Goal: Task Accomplishment & Management: Manage account settings

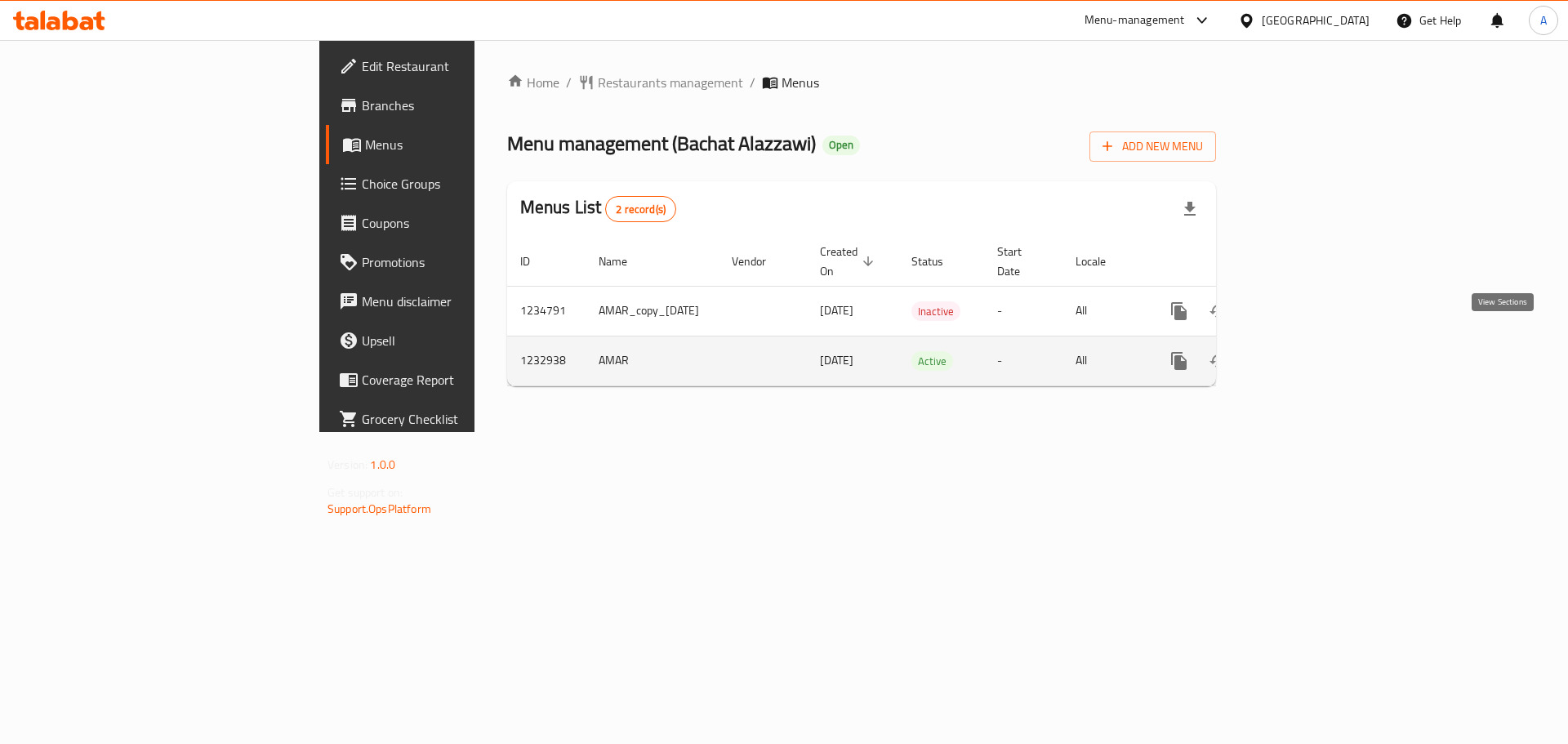
click at [1306, 351] on icon "enhanced table" at bounding box center [1296, 361] width 19 height 19
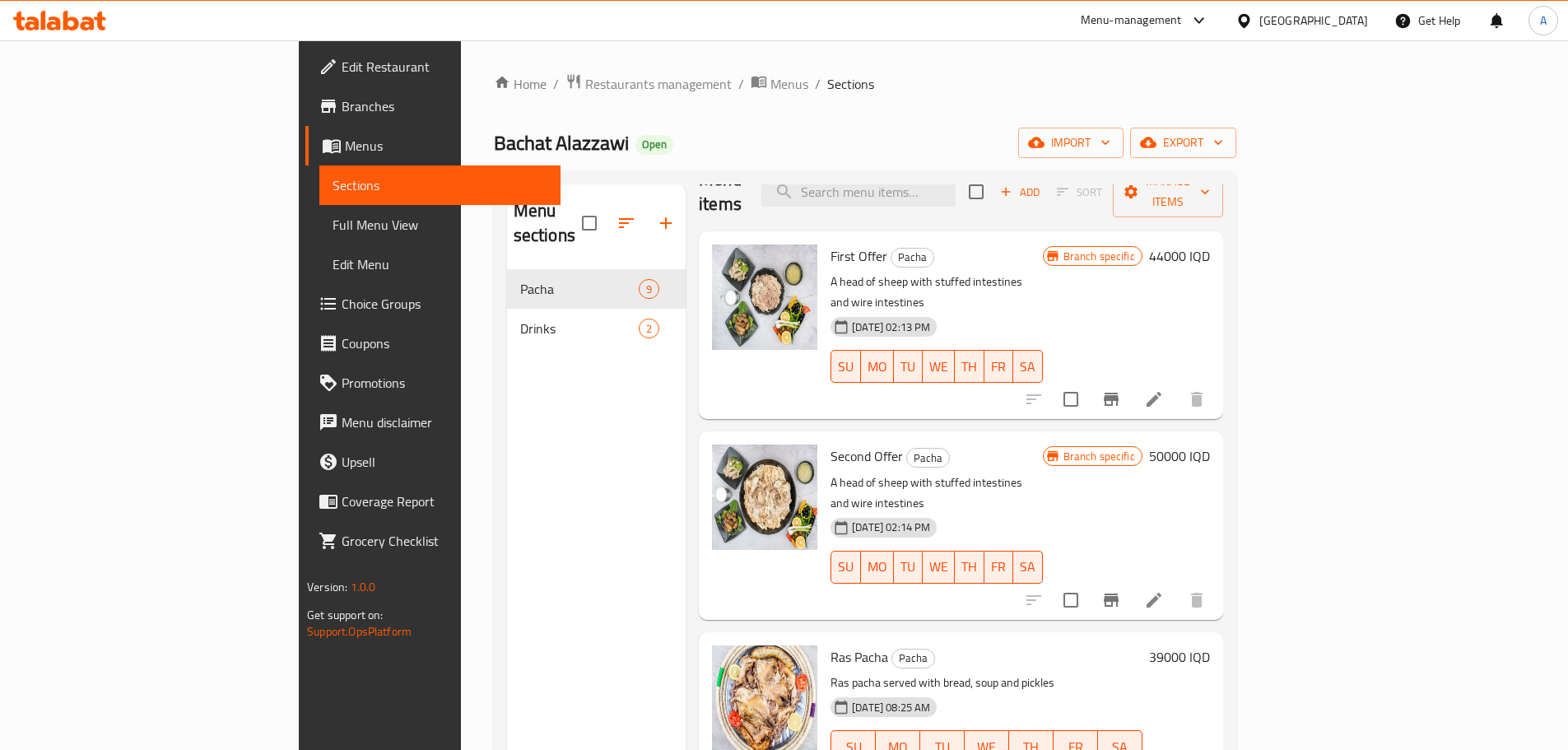
scroll to position [82, 0]
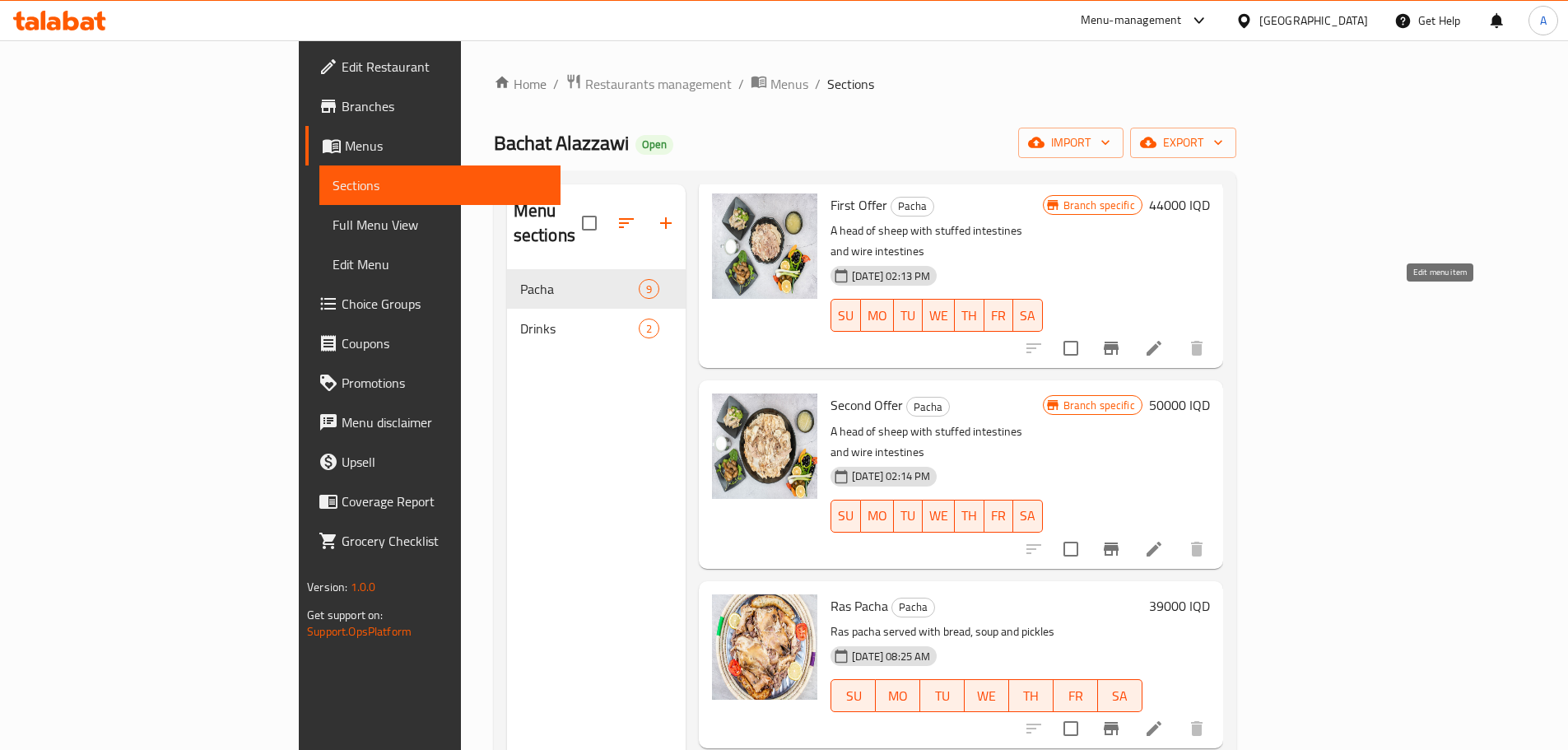
click at [1161, 341] on icon at bounding box center [1154, 349] width 15 height 15
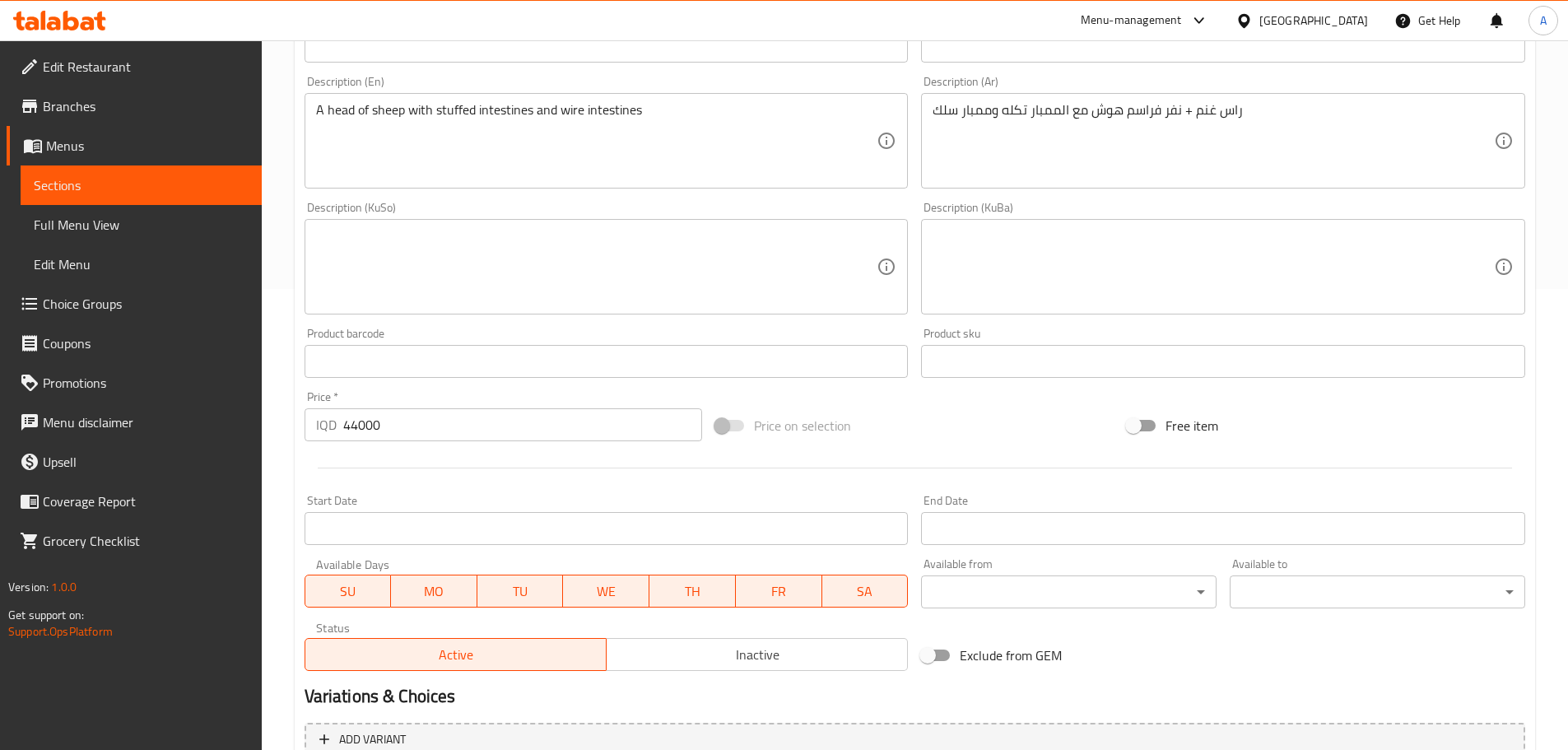
scroll to position [626, 0]
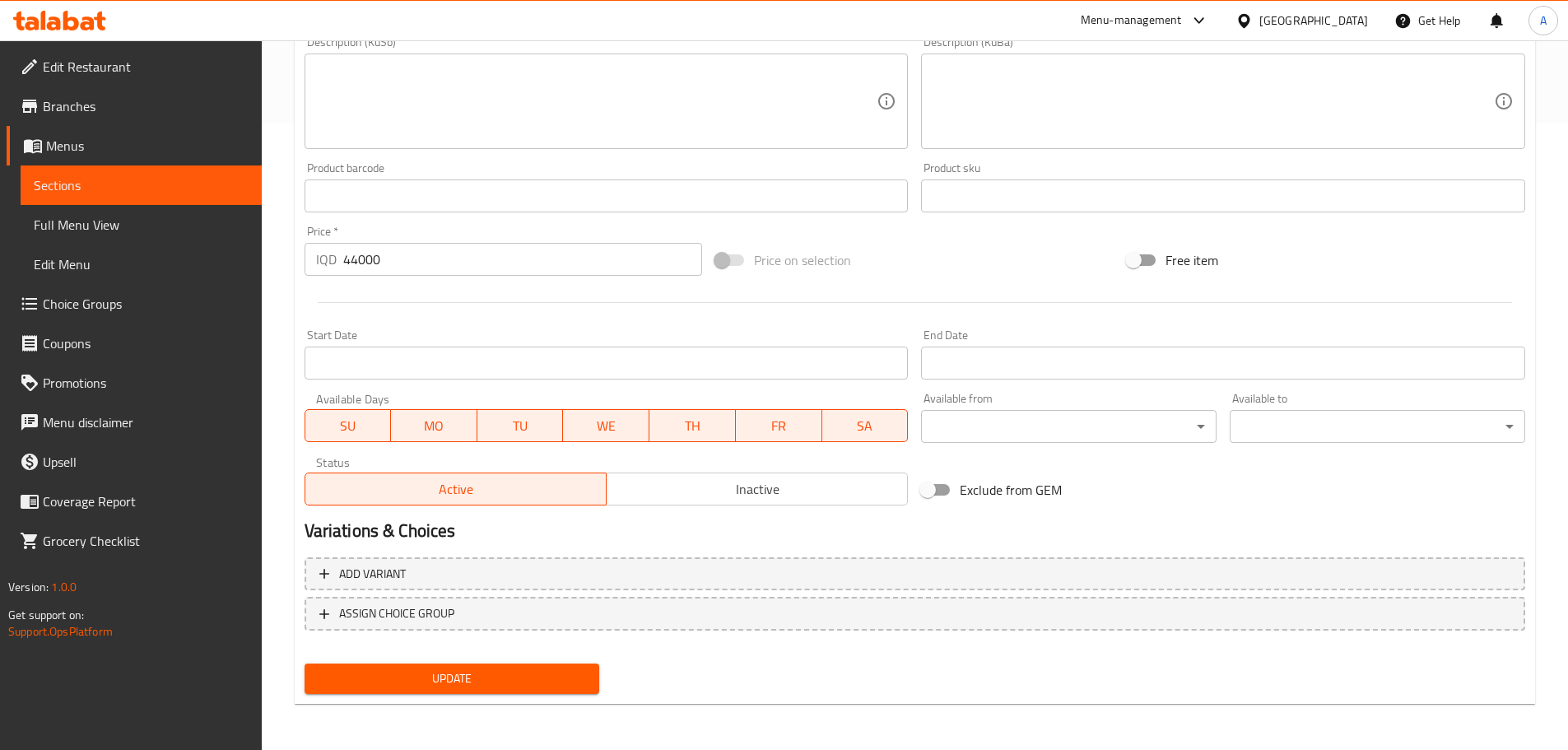
click at [703, 494] on span "Inactive" at bounding box center [757, 490] width 288 height 24
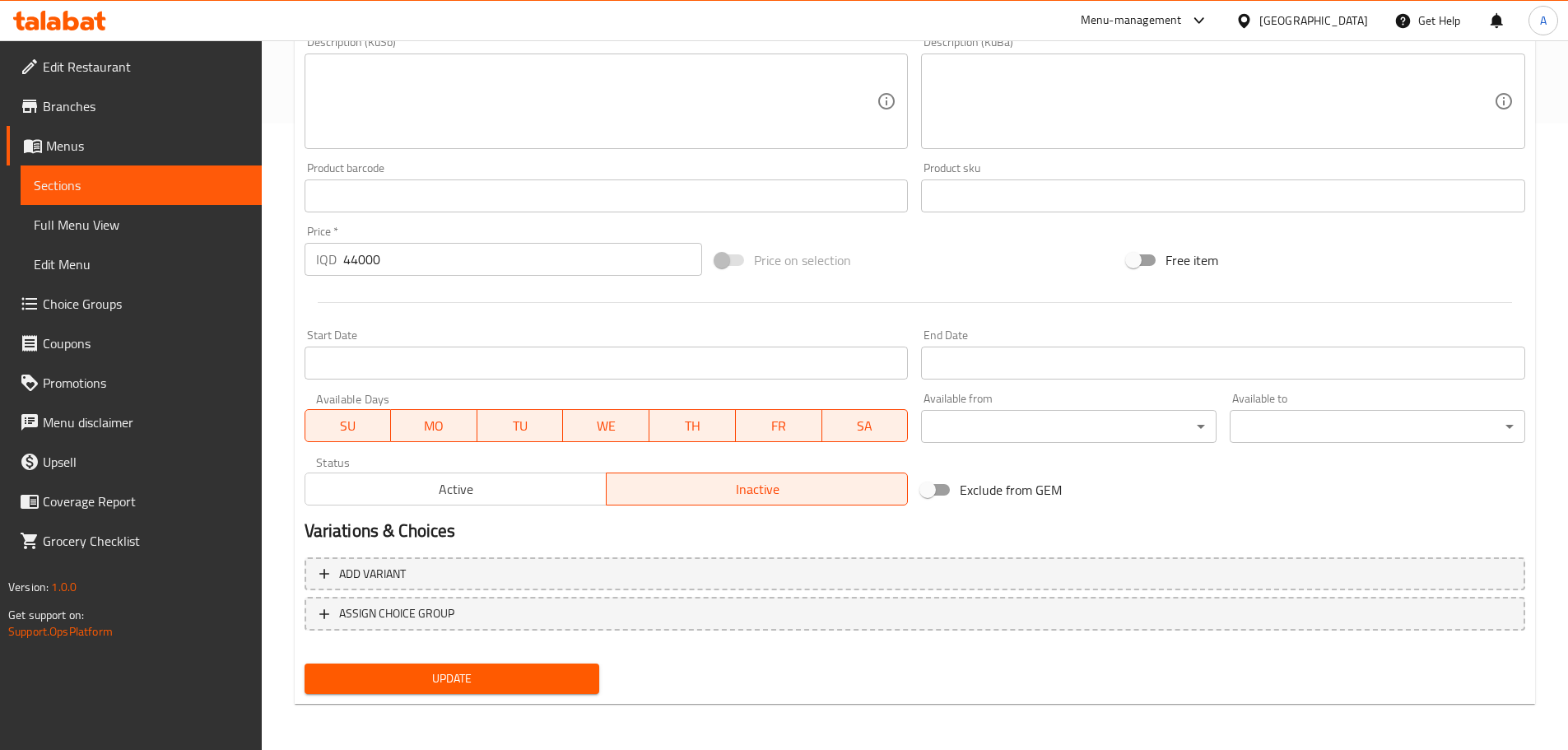
click at [500, 679] on span "Update" at bounding box center [453, 679] width 269 height 20
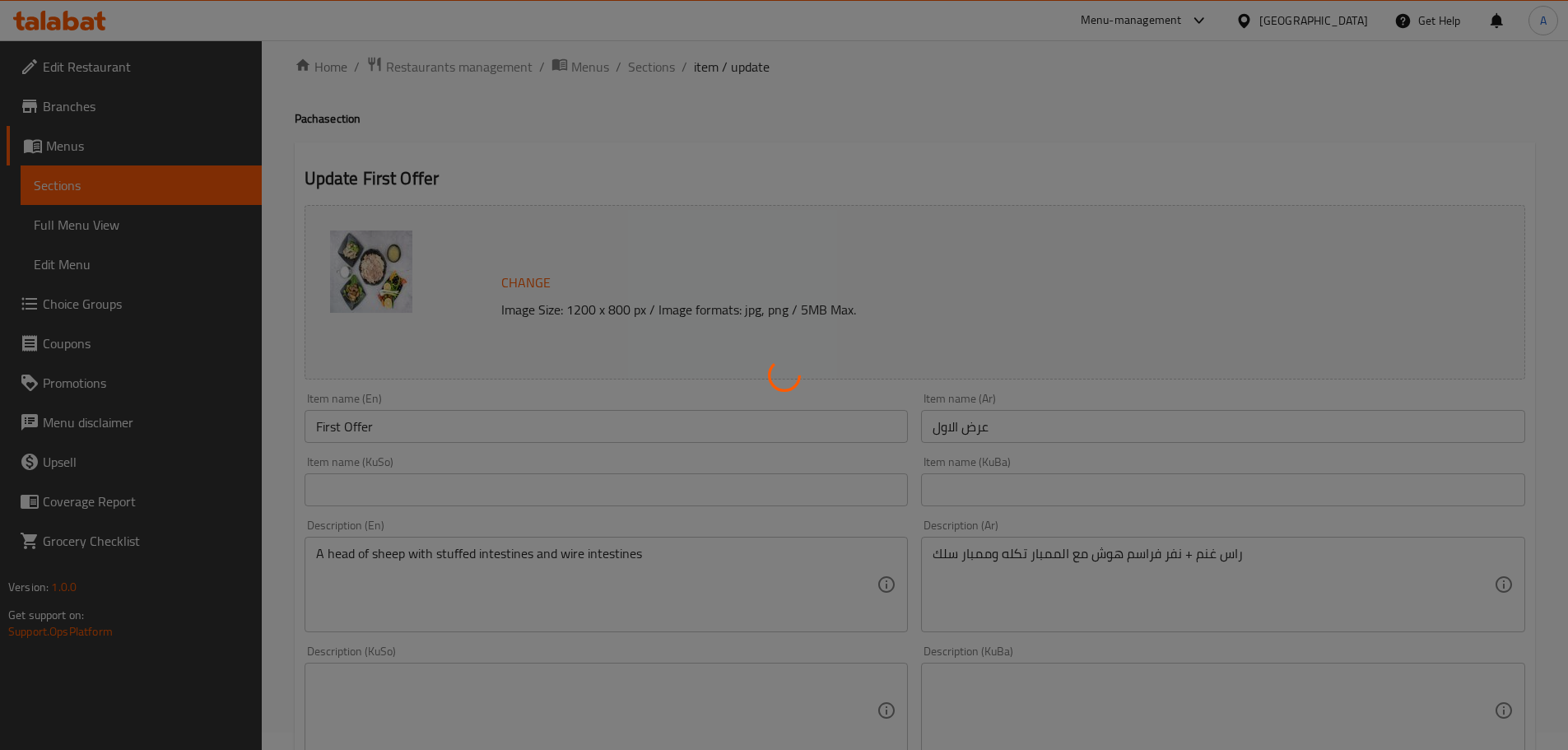
scroll to position [0, 0]
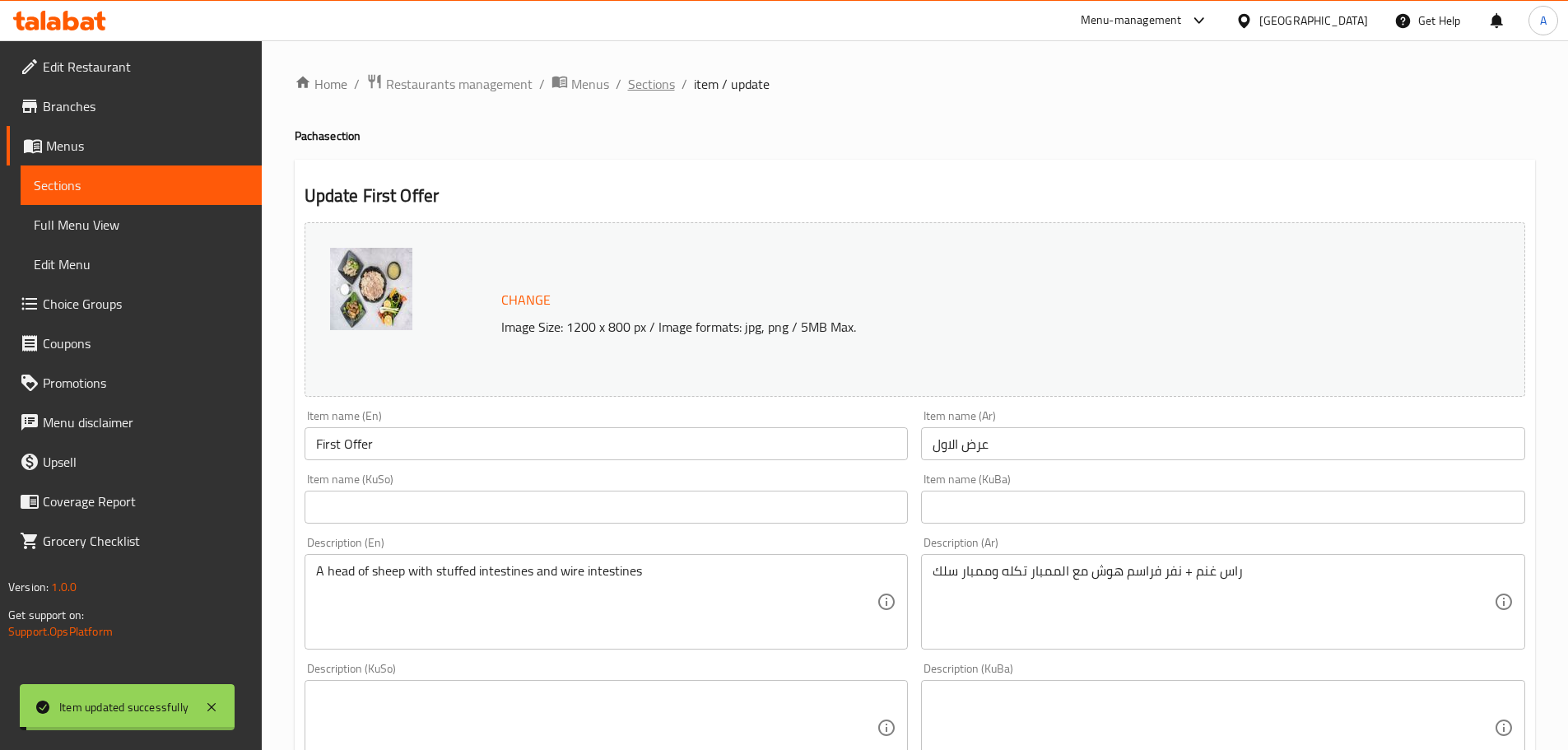
click at [655, 86] on span "Sections" at bounding box center [651, 83] width 47 height 19
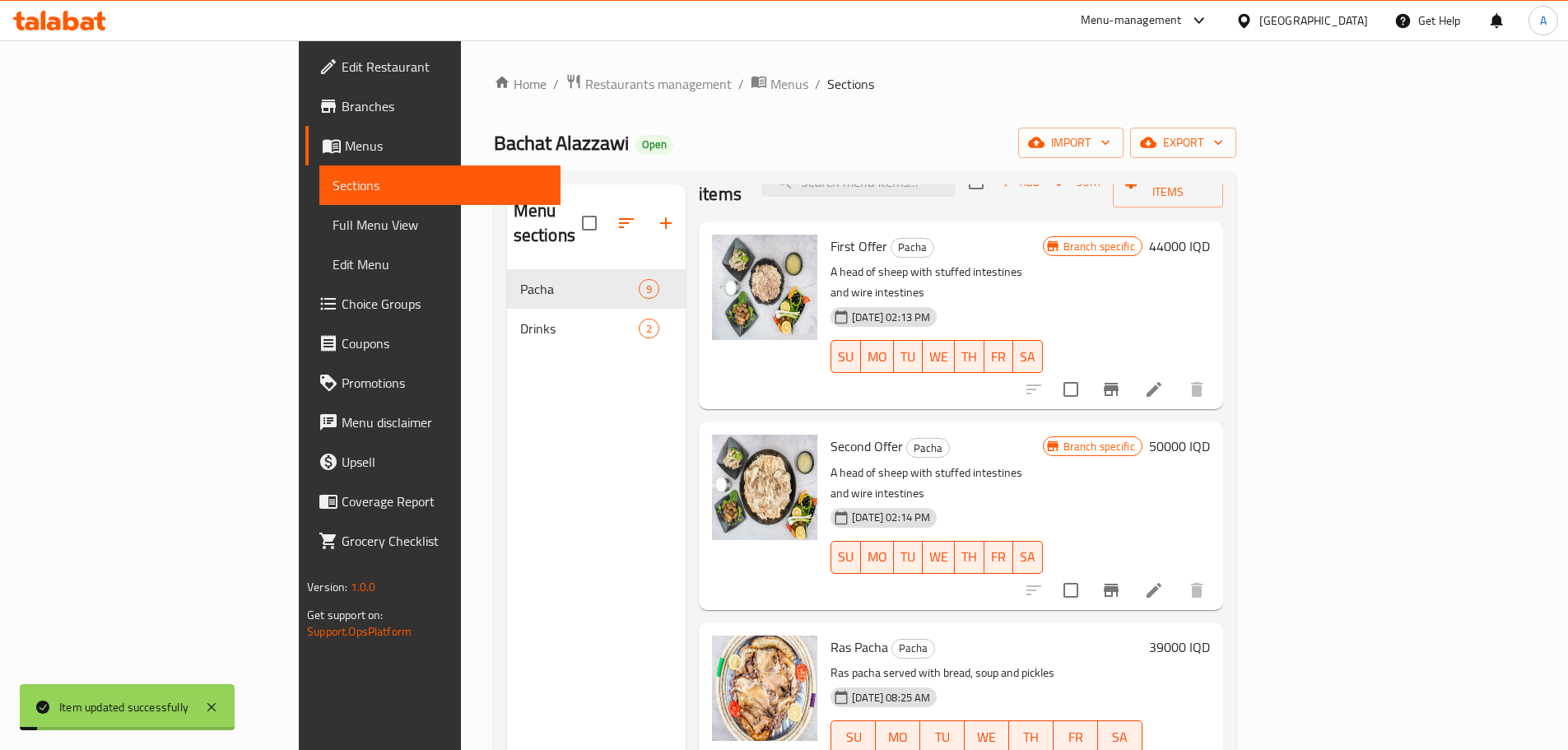
scroll to position [82, 0]
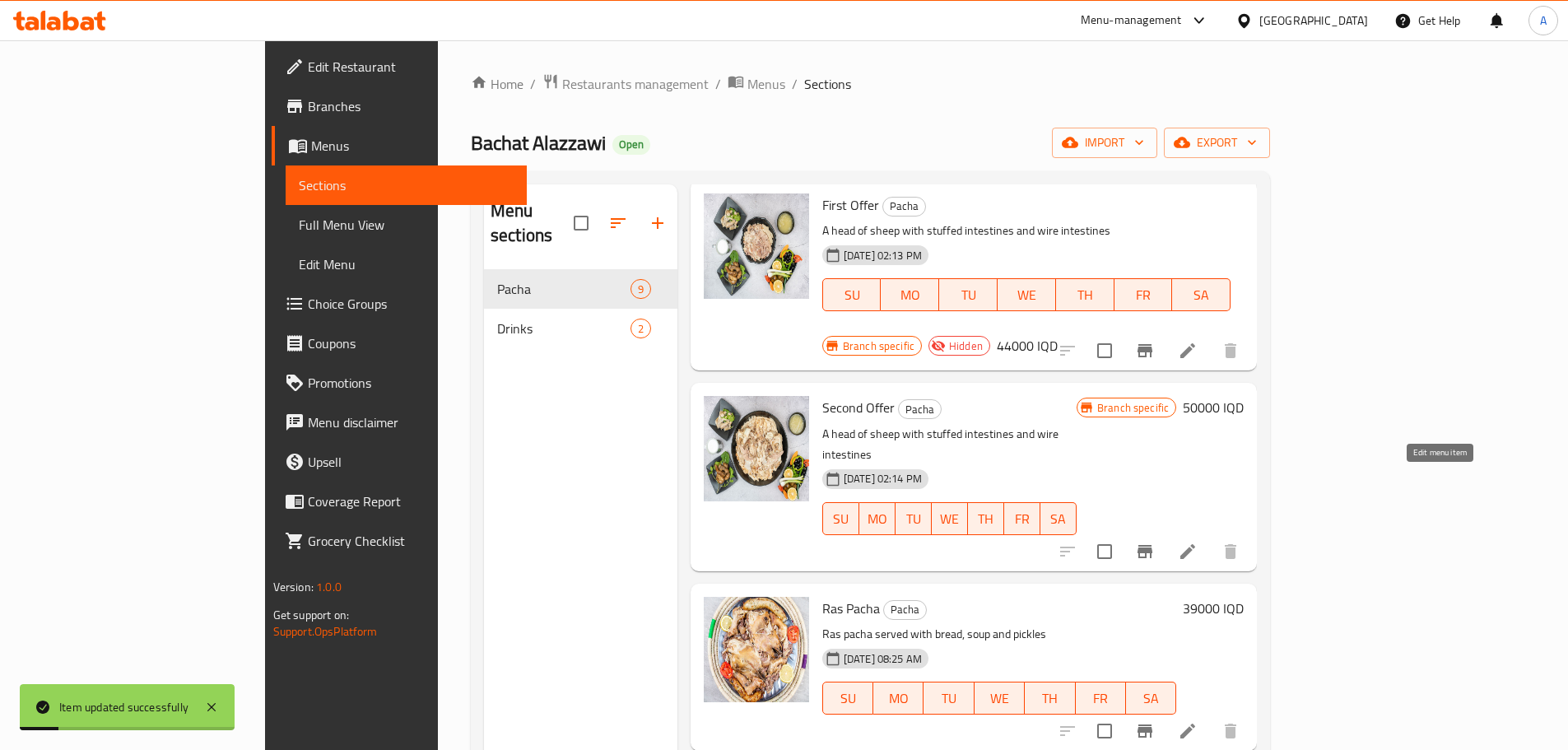
click at [1195, 544] on icon at bounding box center [1188, 552] width 15 height 15
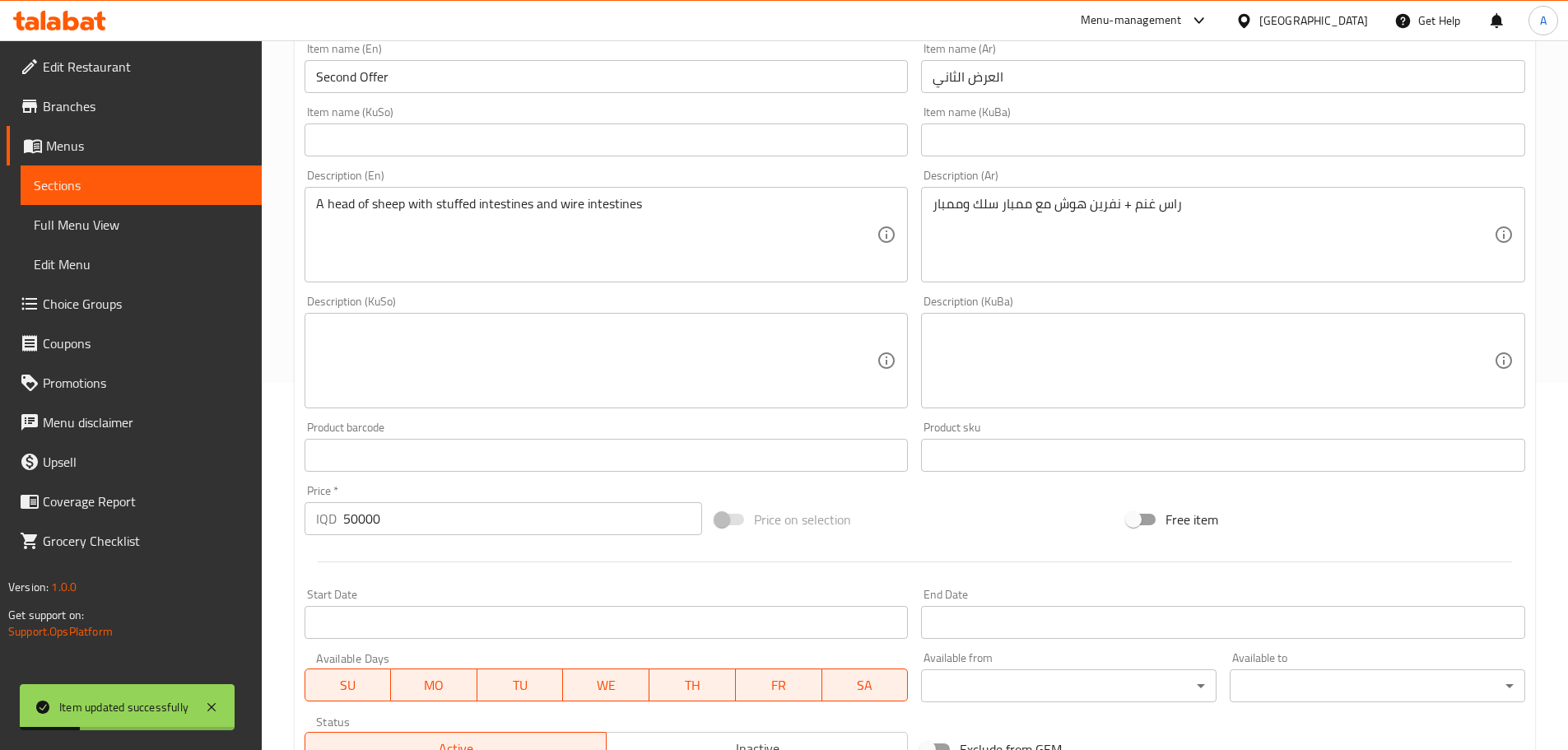
scroll to position [626, 0]
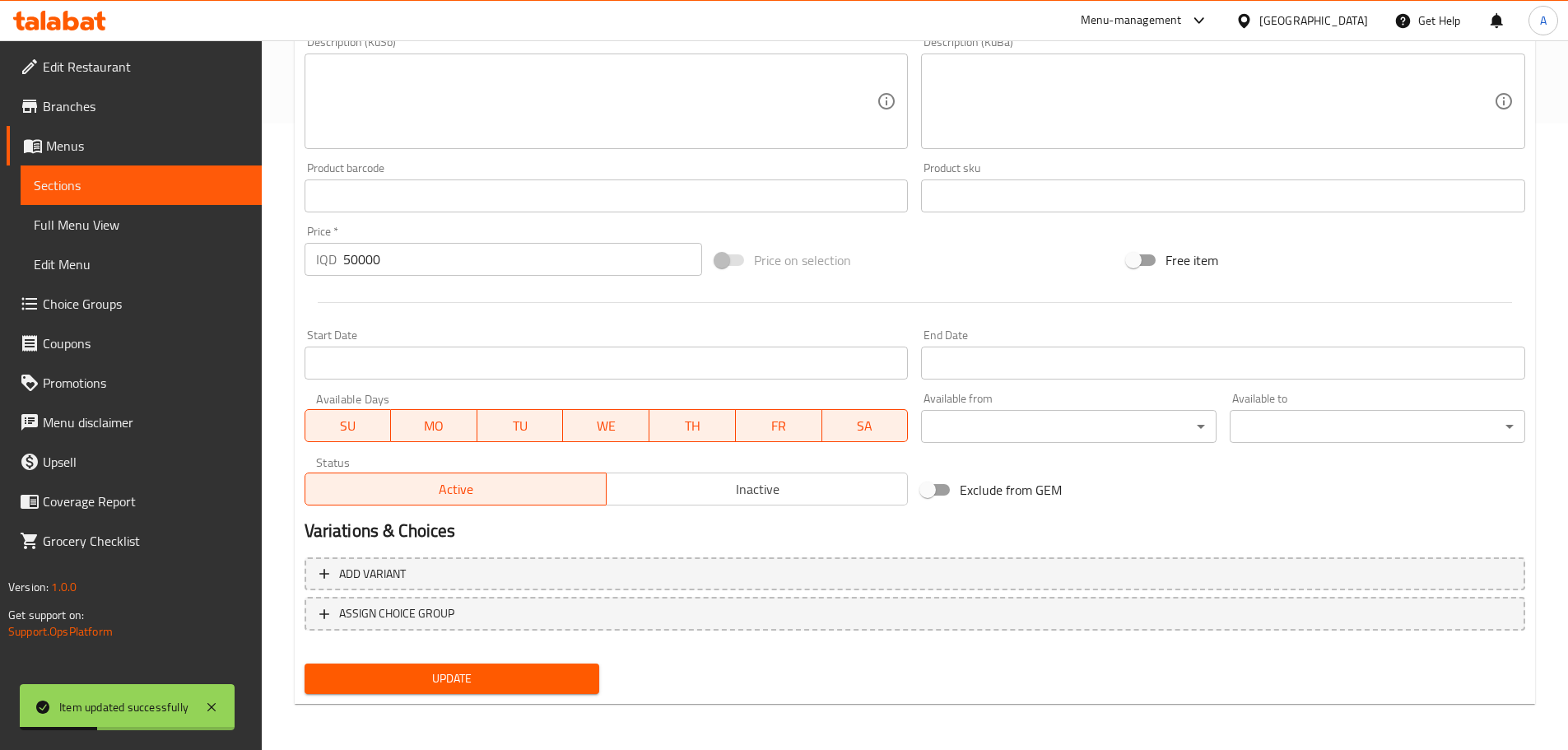
click at [710, 474] on button "Inactive" at bounding box center [757, 489] width 303 height 33
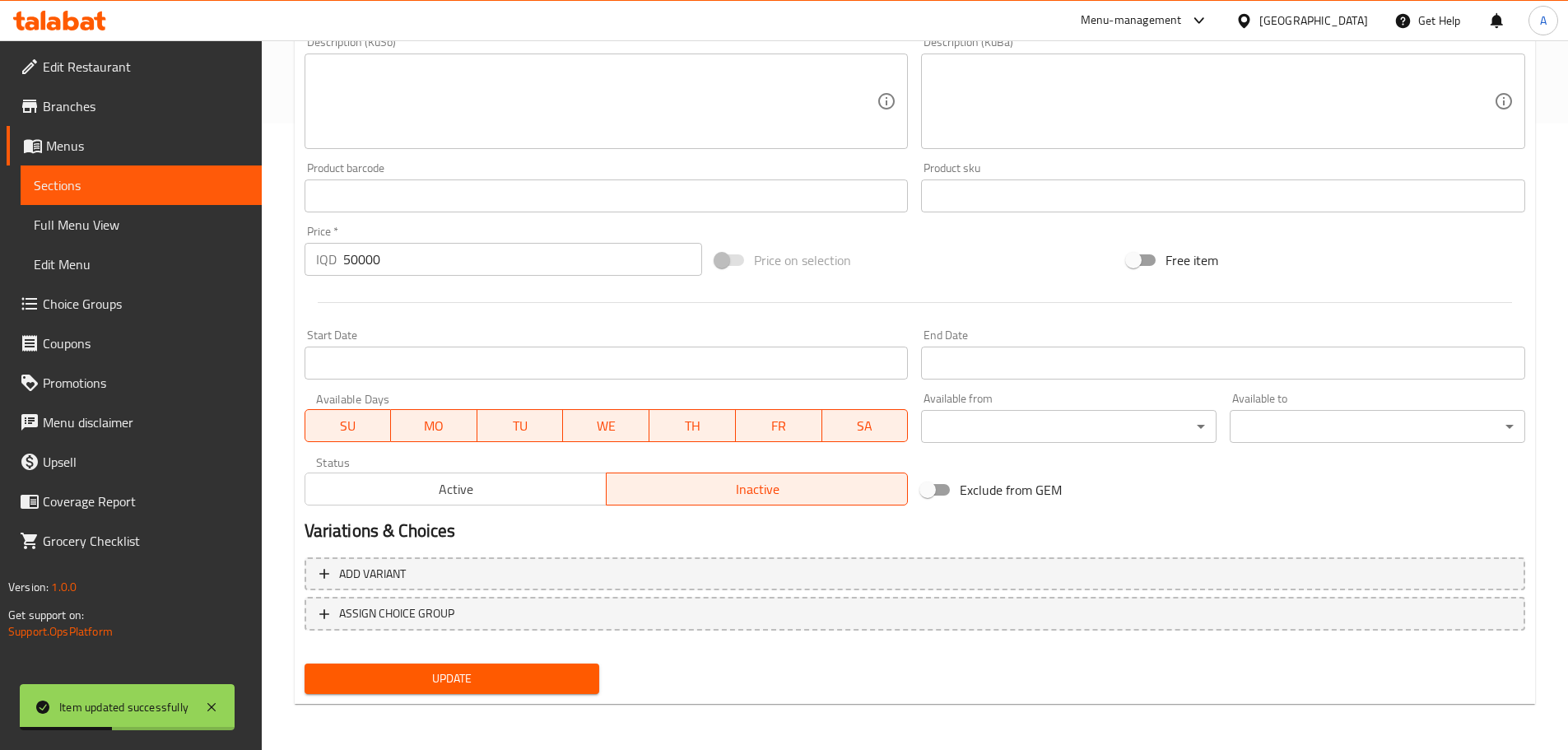
click at [564, 678] on span "Update" at bounding box center [453, 679] width 269 height 20
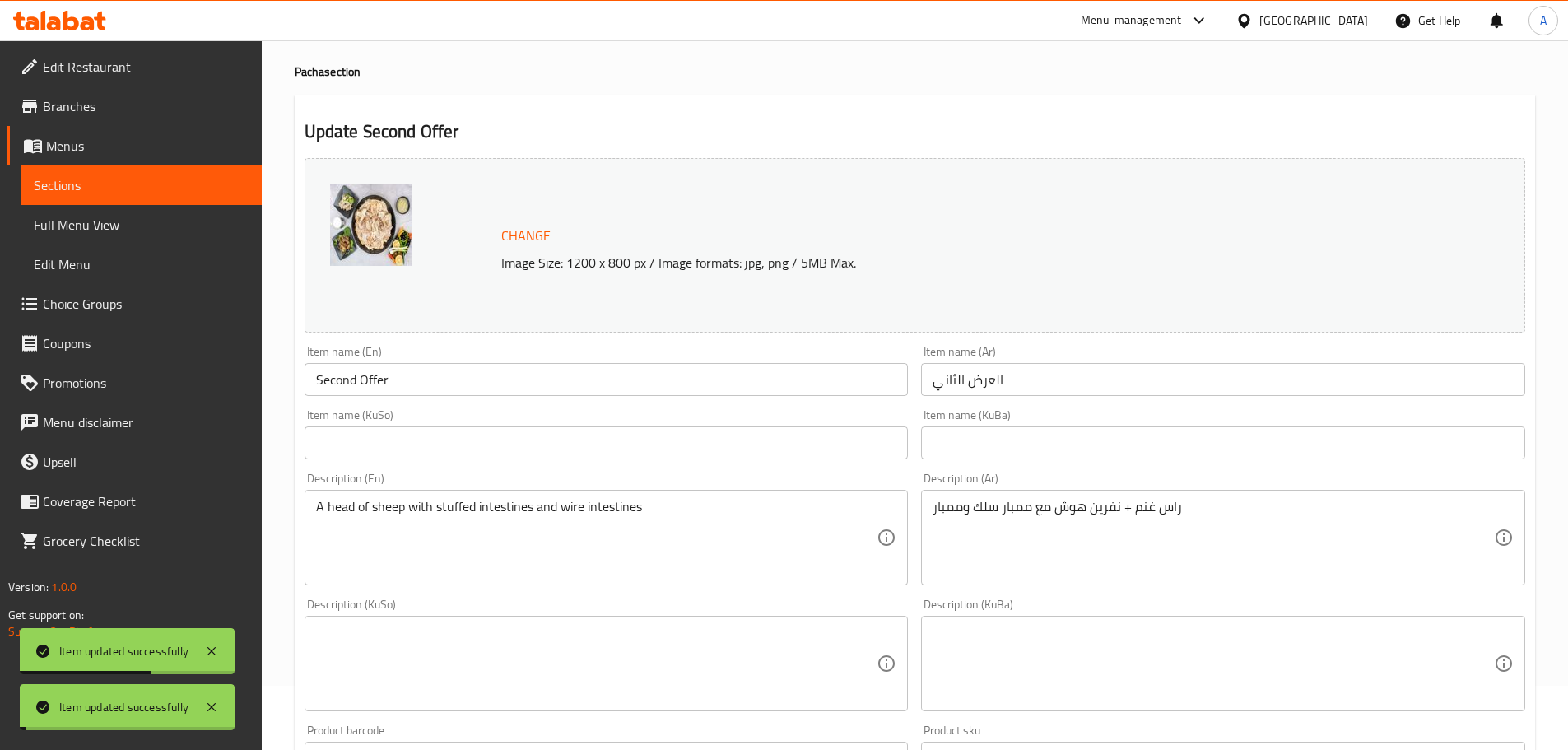
scroll to position [0, 0]
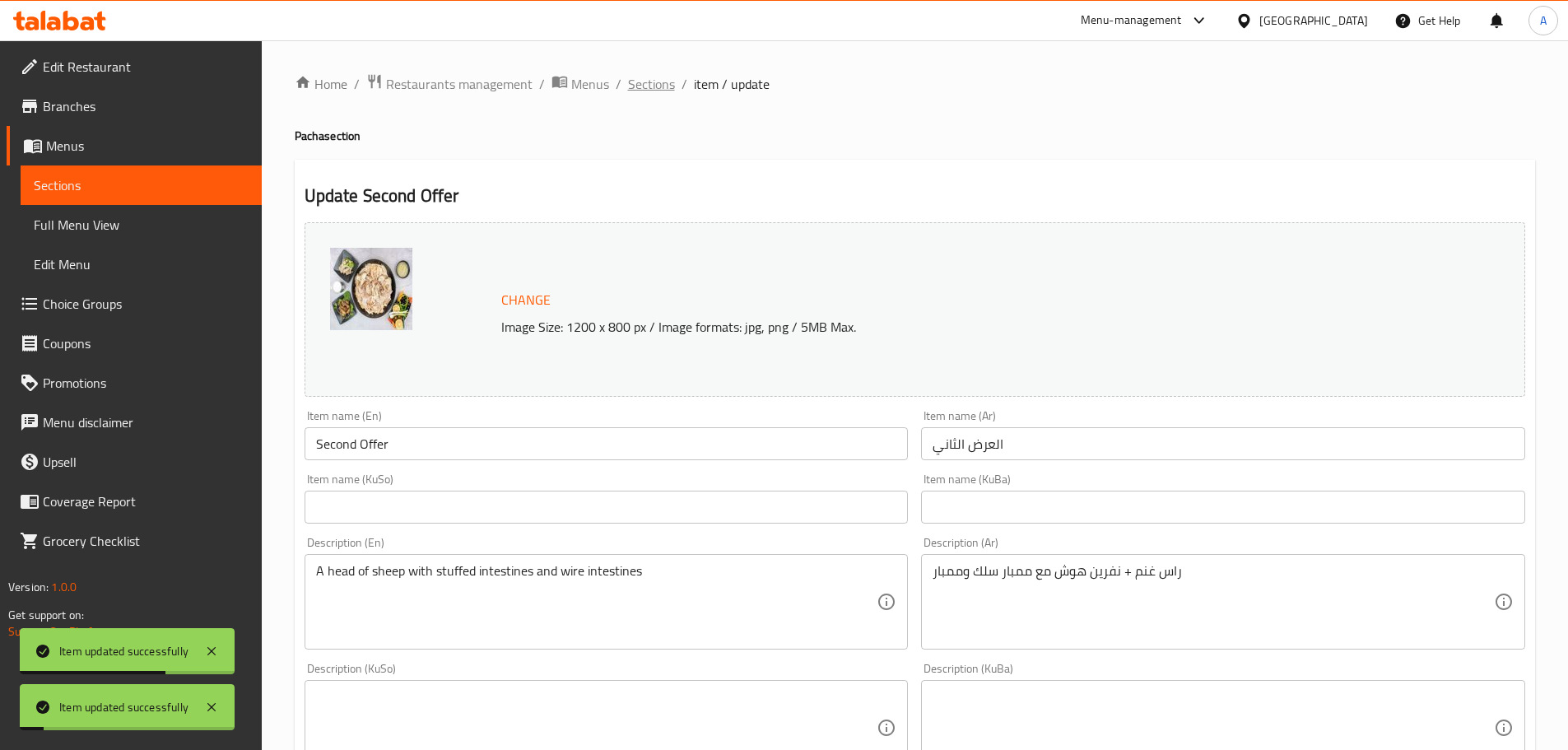
click at [659, 88] on span "Sections" at bounding box center [651, 83] width 47 height 19
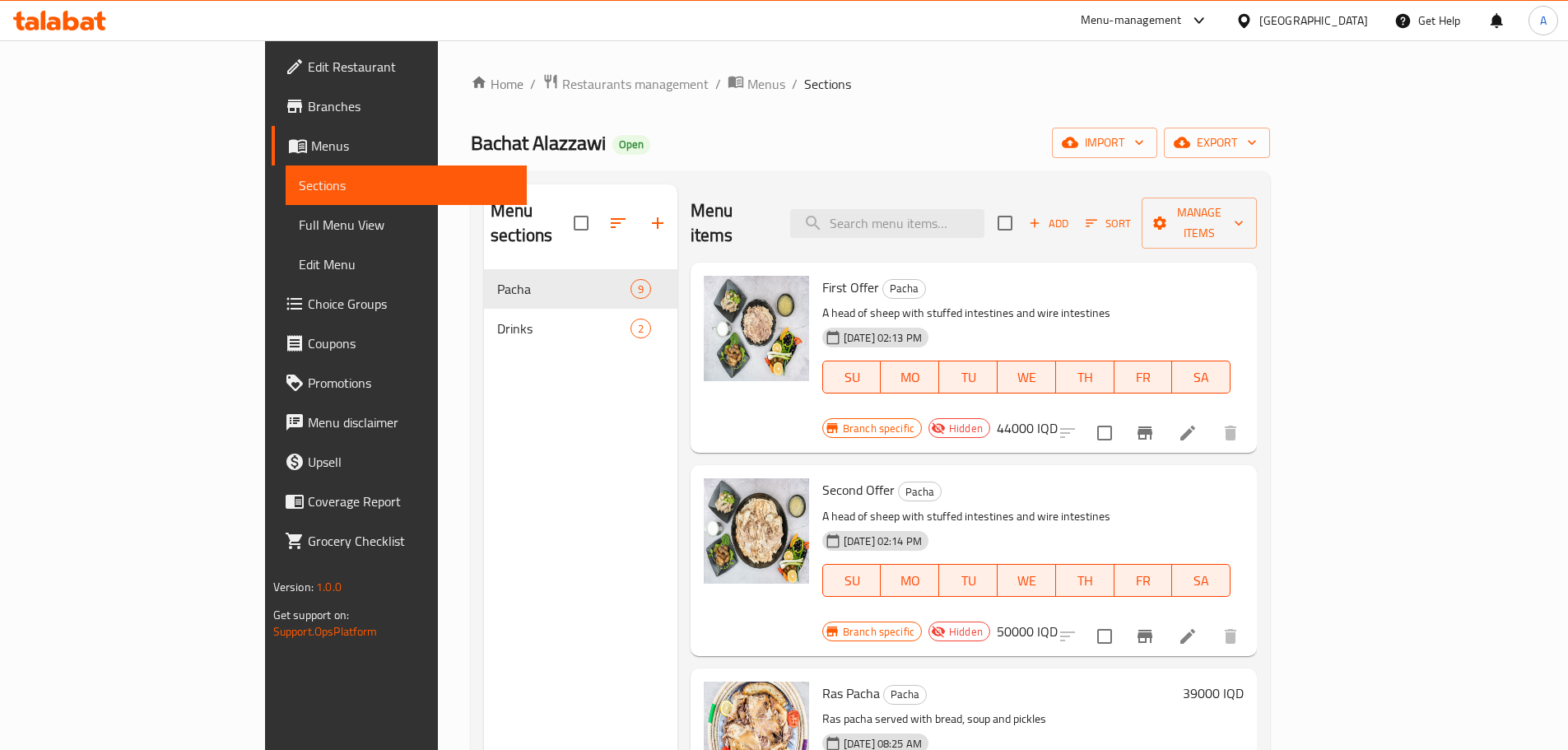
click at [89, 23] on icon at bounding box center [87, 23] width 14 height 14
